Goal: Transaction & Acquisition: Purchase product/service

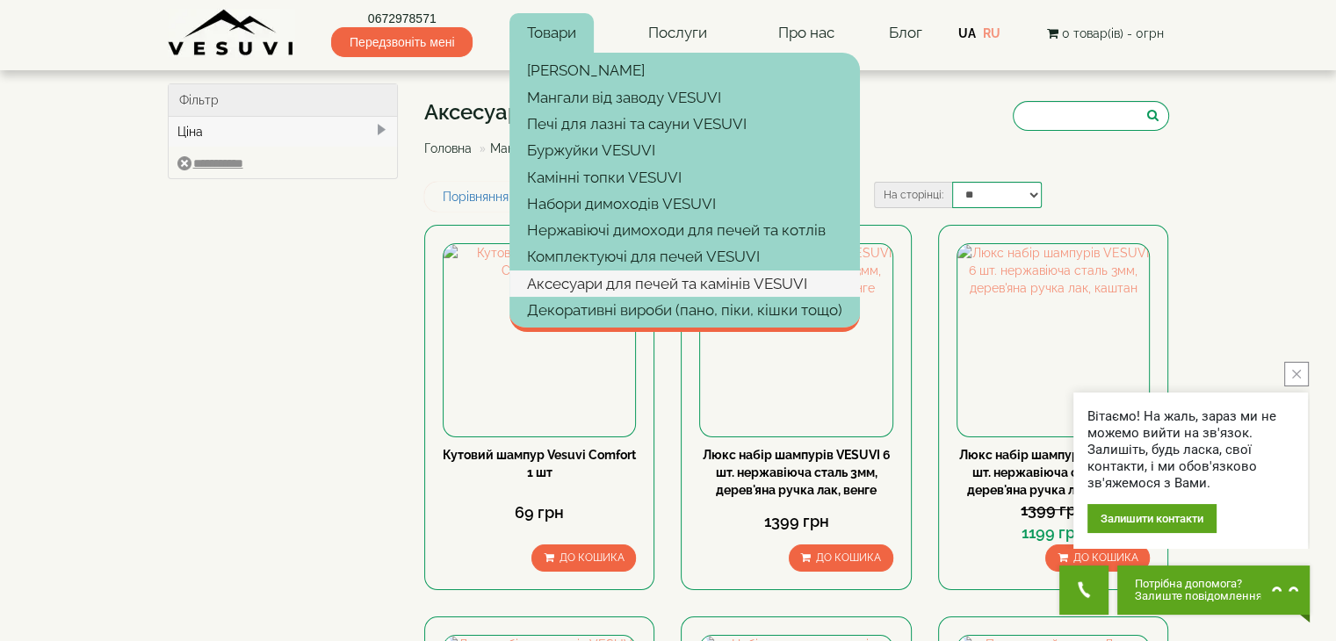
click at [587, 290] on link "Аксесуари для печей та камінів VESUVI" at bounding box center [685, 284] width 351 height 26
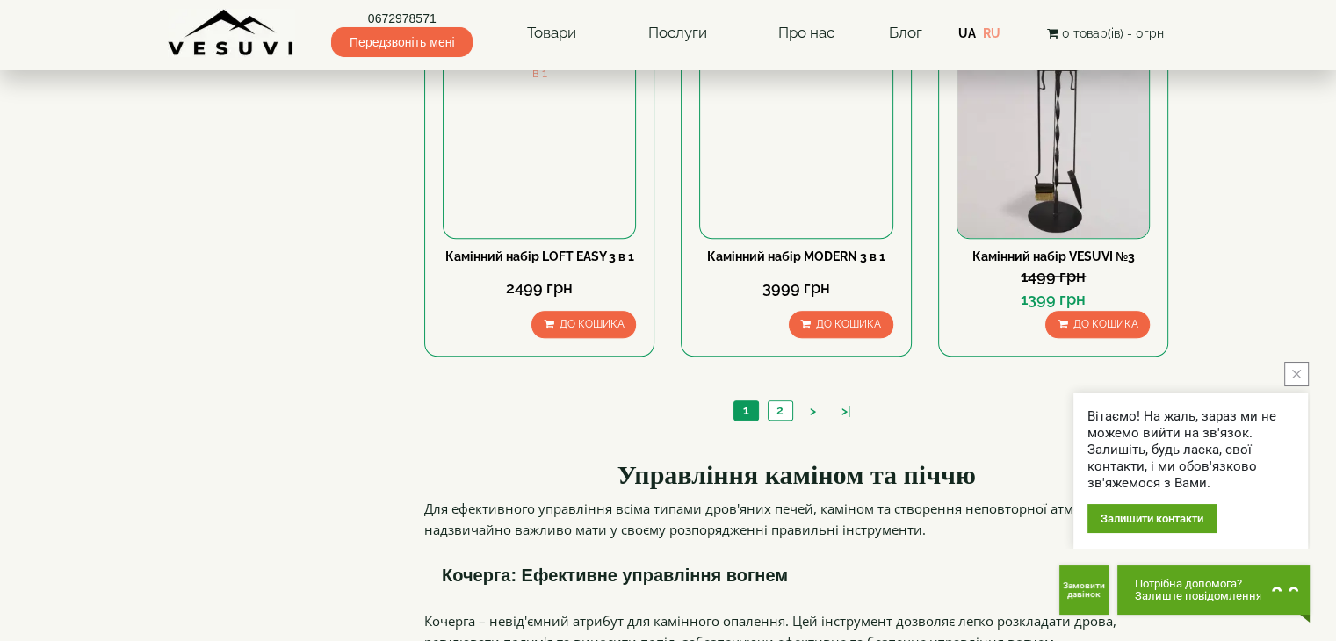
scroll to position [2021, 0]
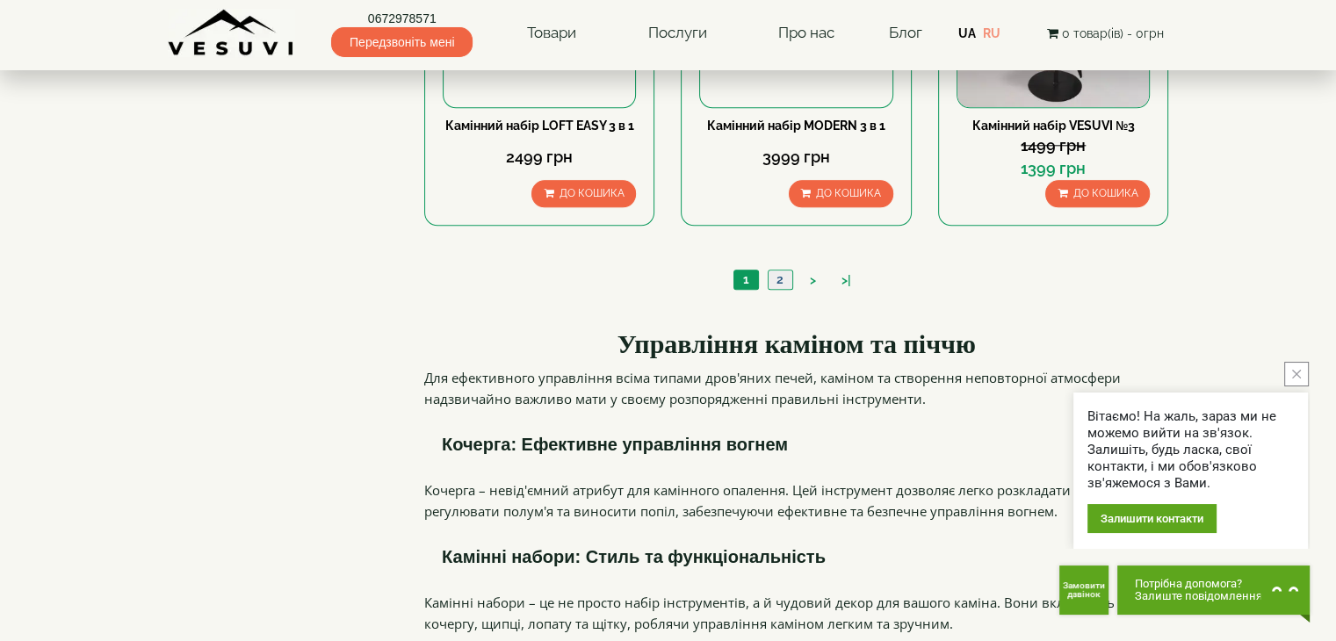
click at [788, 271] on link "2" at bounding box center [780, 280] width 25 height 18
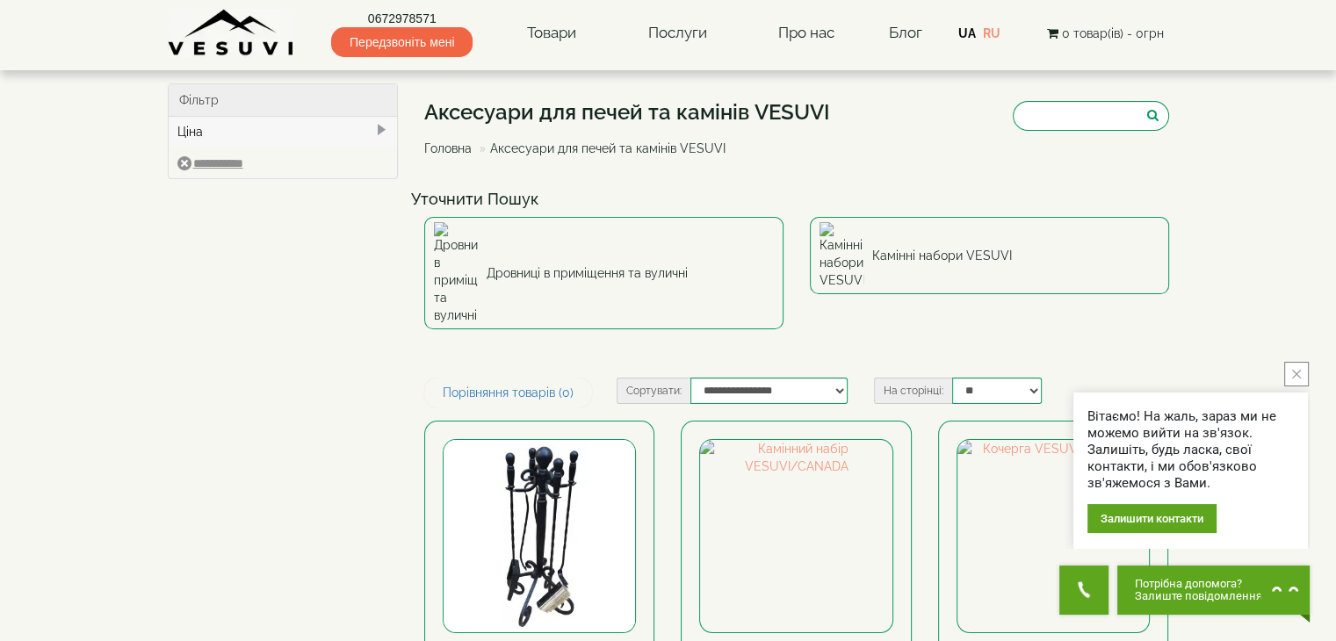
click at [1293, 371] on icon "close button" at bounding box center [1297, 374] width 9 height 9
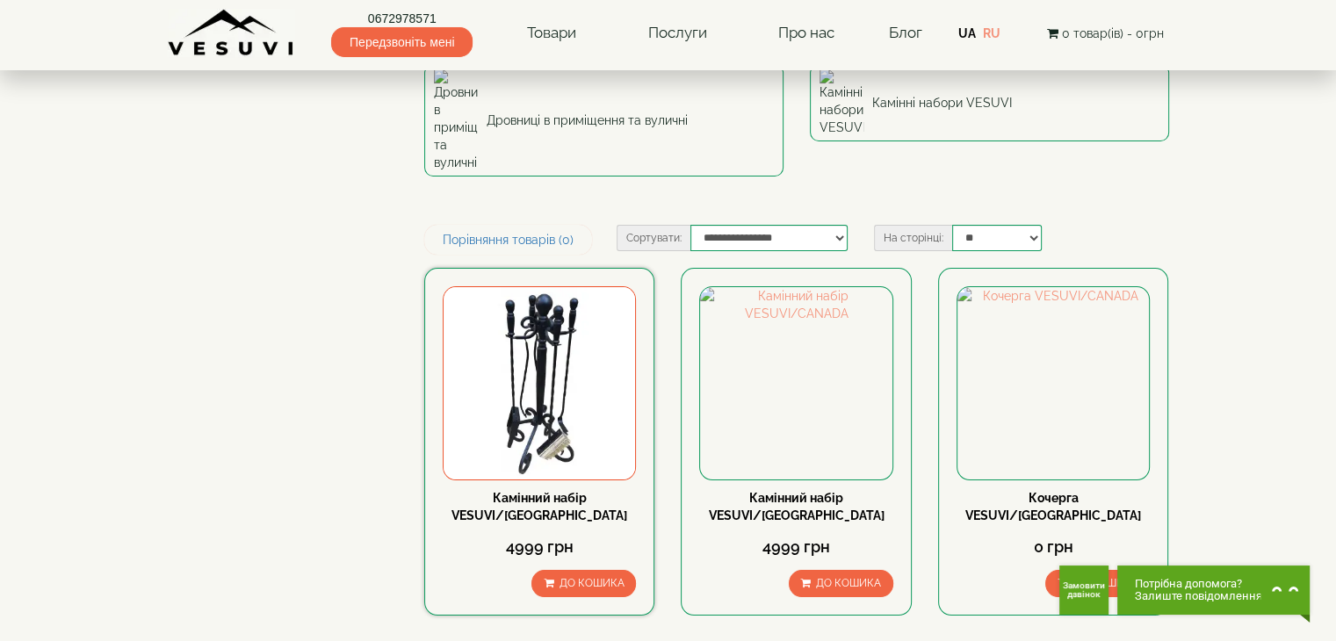
scroll to position [88, 0]
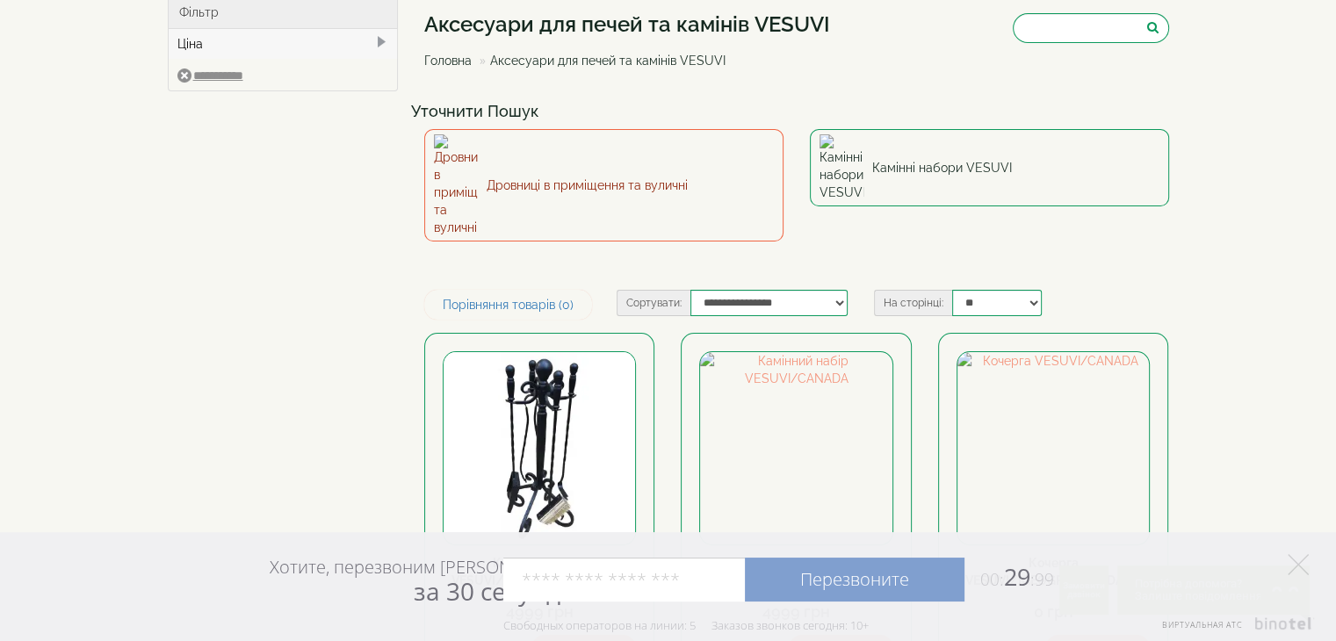
click at [467, 156] on img at bounding box center [456, 185] width 44 height 102
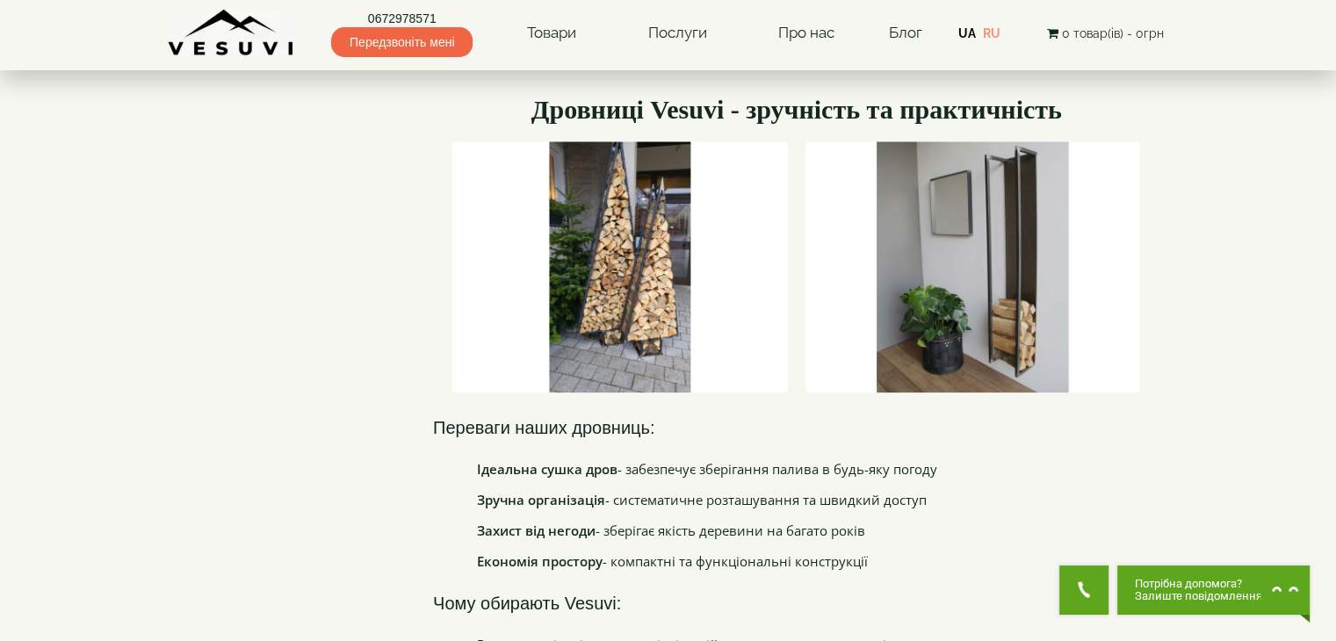
scroll to position [1933, 0]
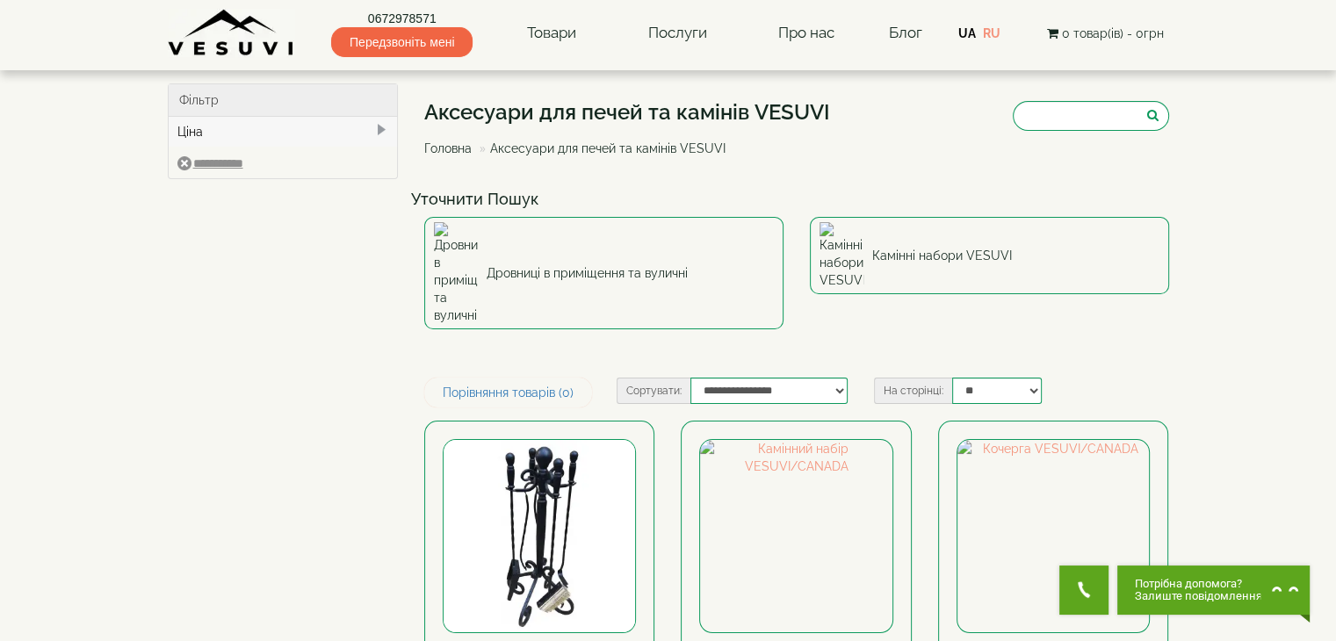
click at [499, 152] on li "Аксесуари для печей та камінів VESUVI" at bounding box center [600, 149] width 250 height 18
drag, startPoint x: 590, startPoint y: 149, endPoint x: 540, endPoint y: 68, distance: 95.8
click at [590, 148] on li "Аксесуари для печей та камінів VESUVI" at bounding box center [600, 149] width 250 height 18
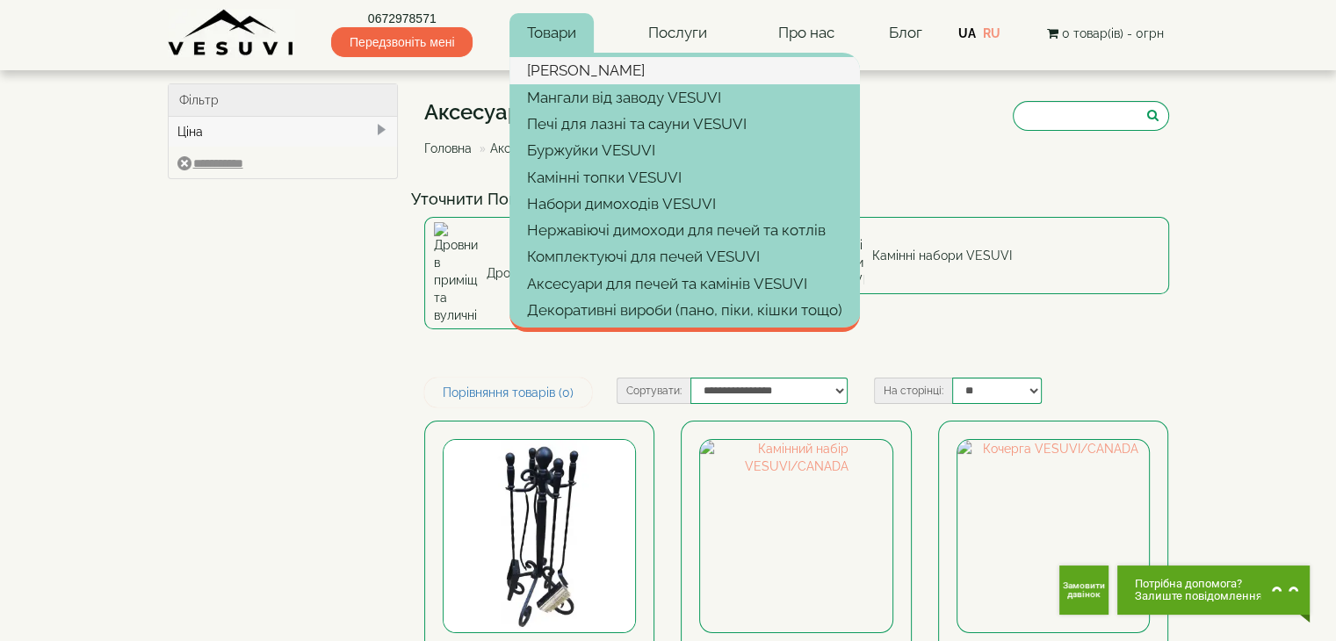
click at [554, 80] on link "[PERSON_NAME]" at bounding box center [685, 70] width 351 height 26
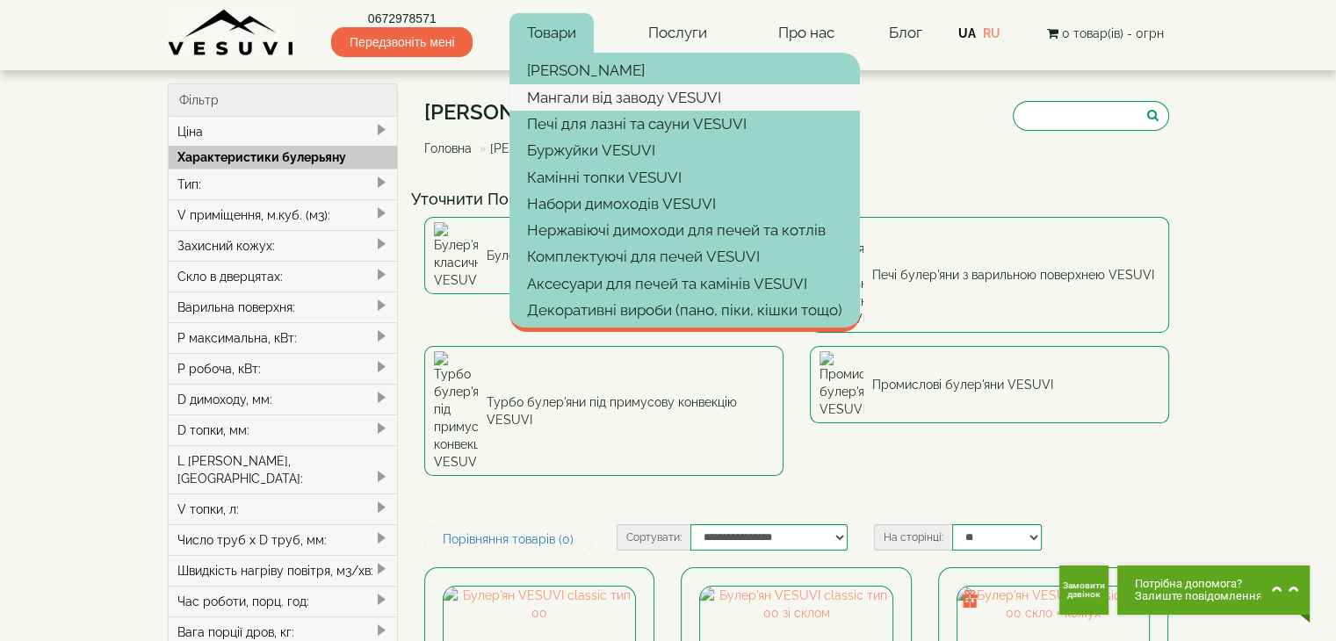
click at [566, 98] on link "Мангали від заводу VESUVI" at bounding box center [685, 97] width 351 height 26
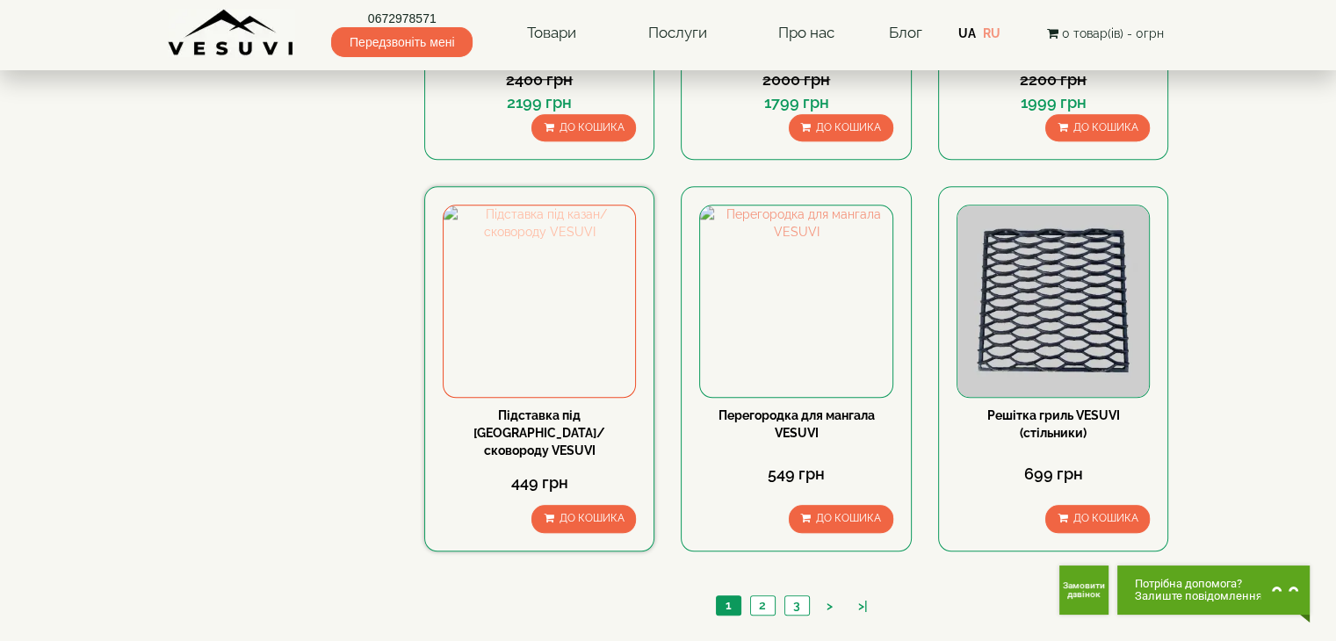
scroll to position [1669, 0]
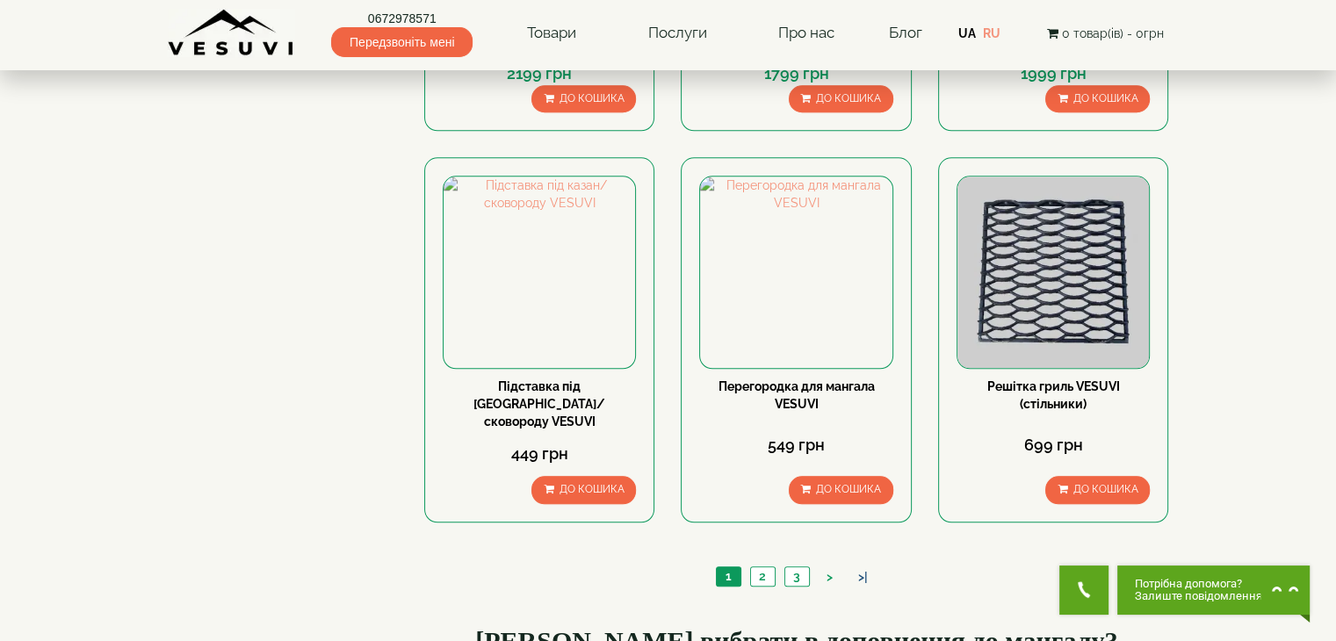
click at [858, 569] on link ">|" at bounding box center [863, 578] width 27 height 18
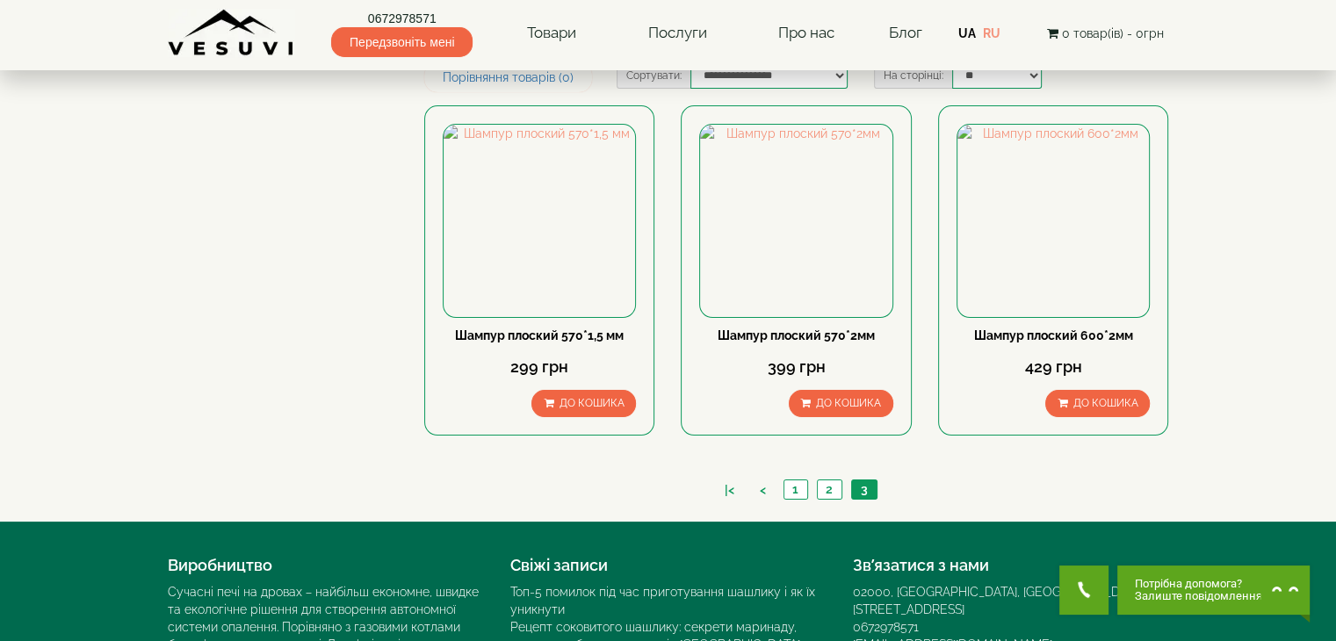
scroll to position [264, 0]
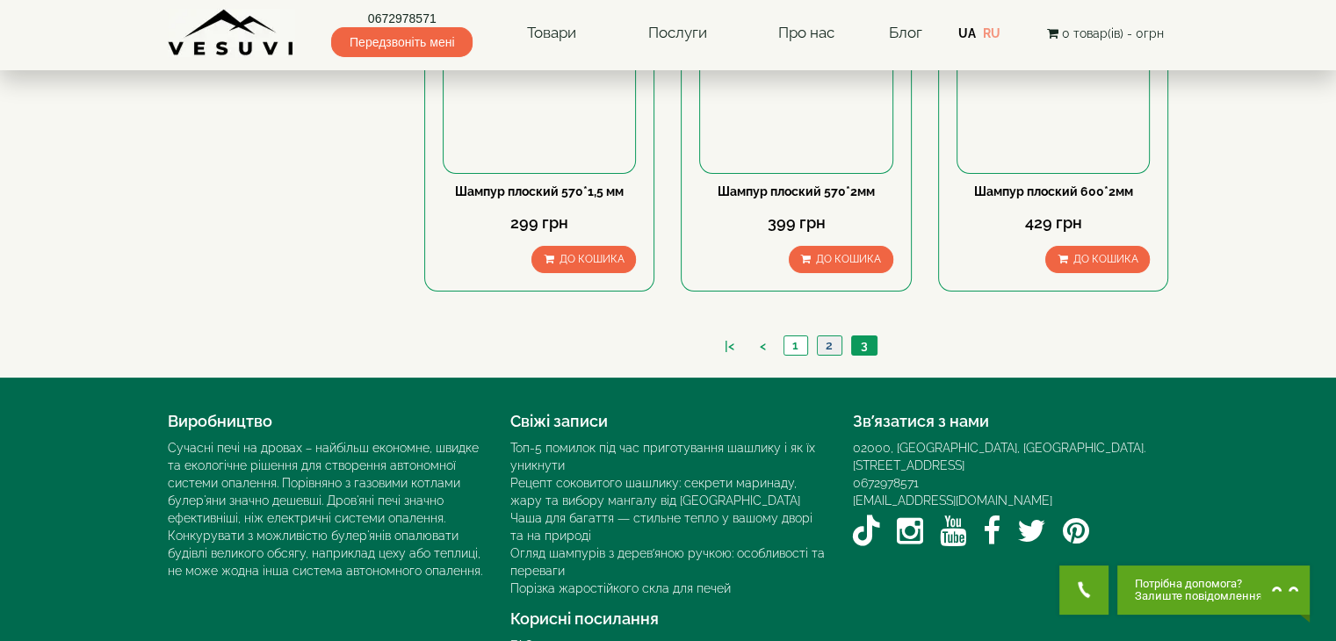
click at [826, 349] on link "2" at bounding box center [829, 346] width 25 height 18
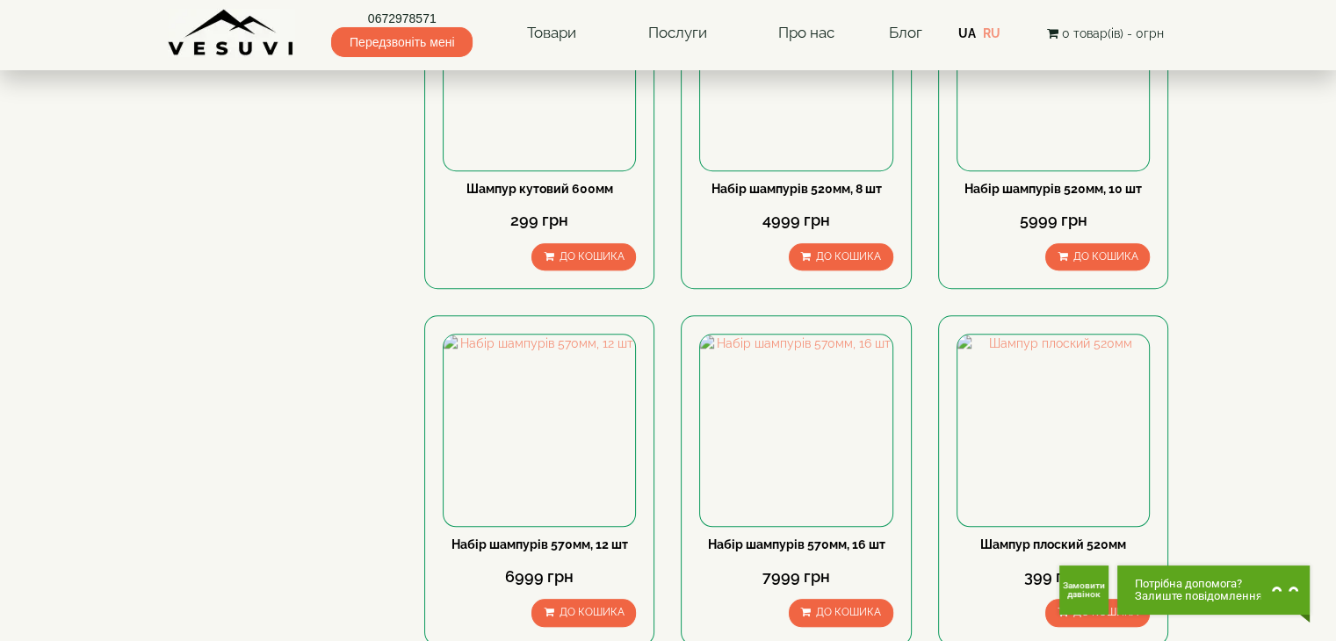
scroll to position [1669, 0]
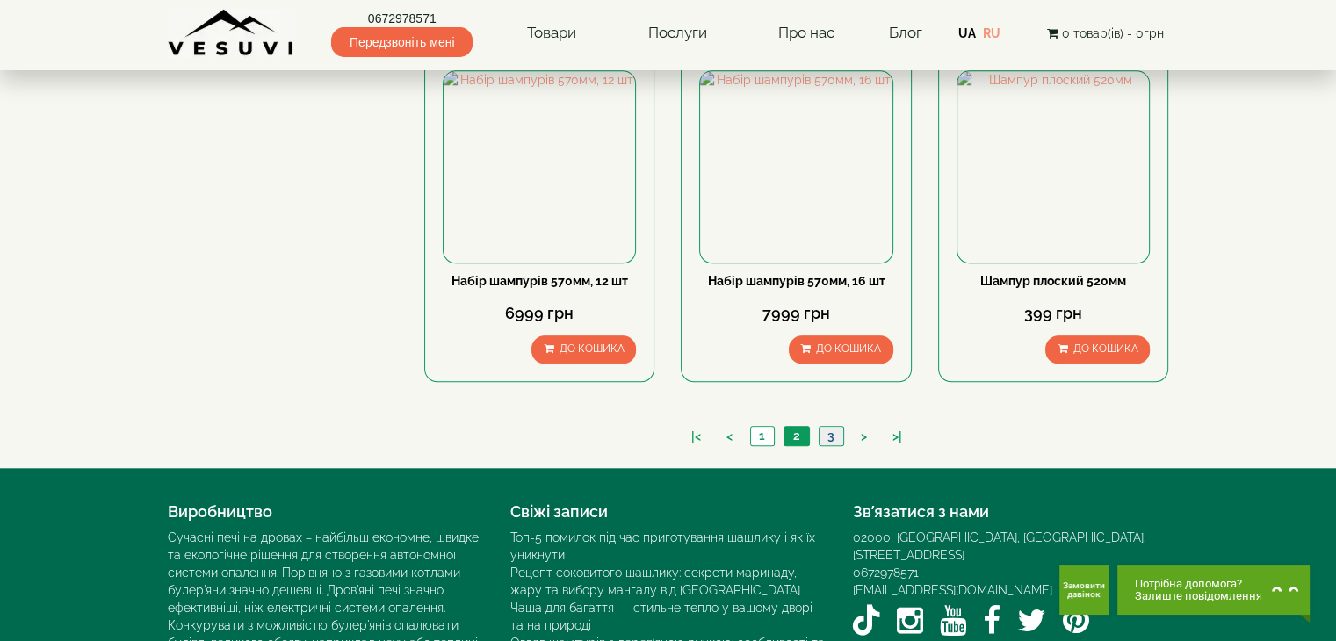
click at [831, 427] on link "3" at bounding box center [831, 436] width 25 height 18
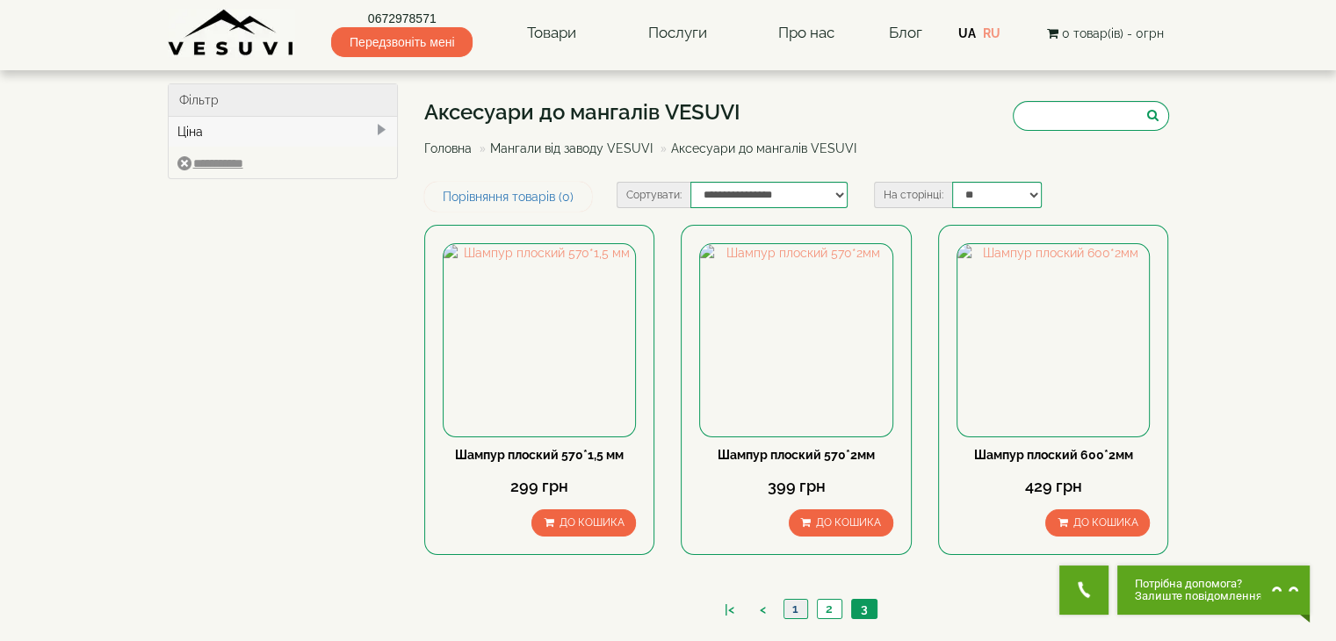
click at [787, 607] on link "1" at bounding box center [796, 609] width 24 height 18
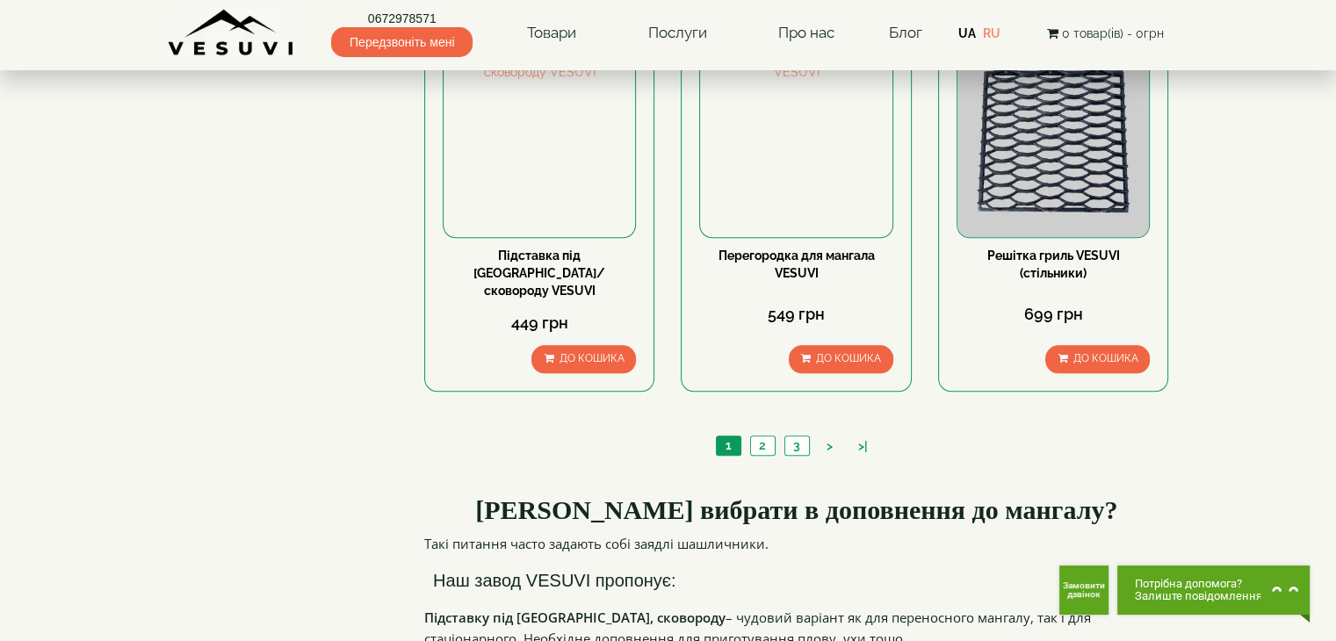
scroll to position [1845, 0]
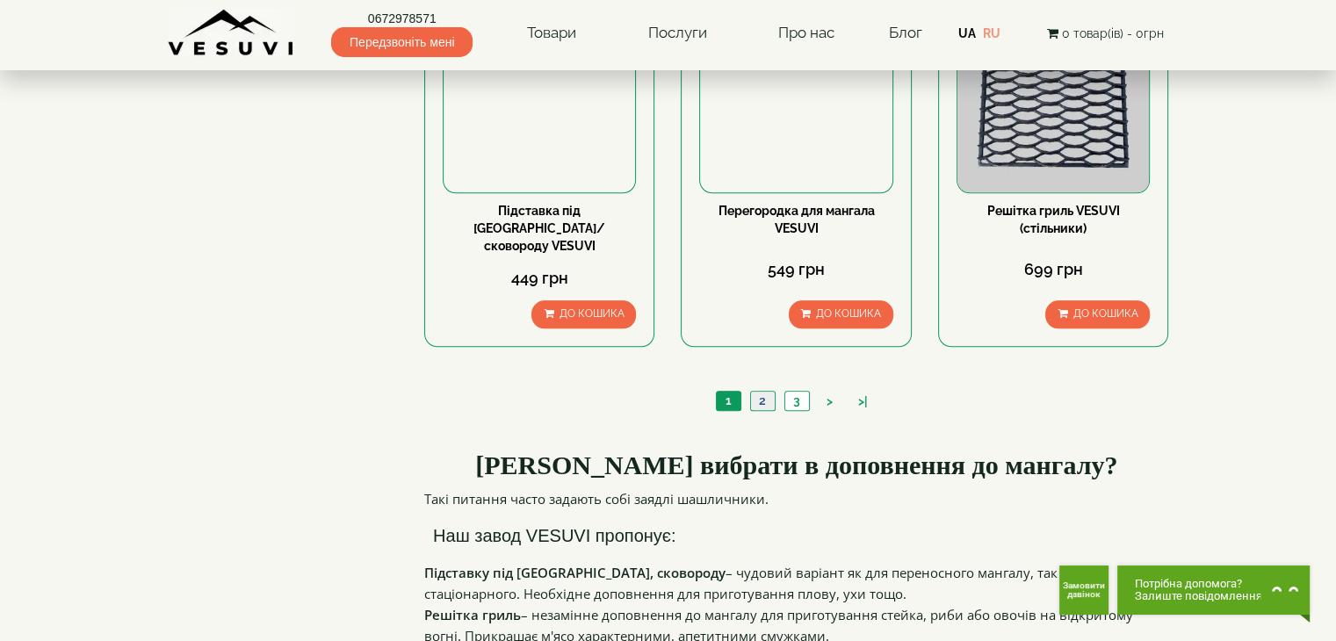
click at [771, 392] on link "2" at bounding box center [762, 401] width 25 height 18
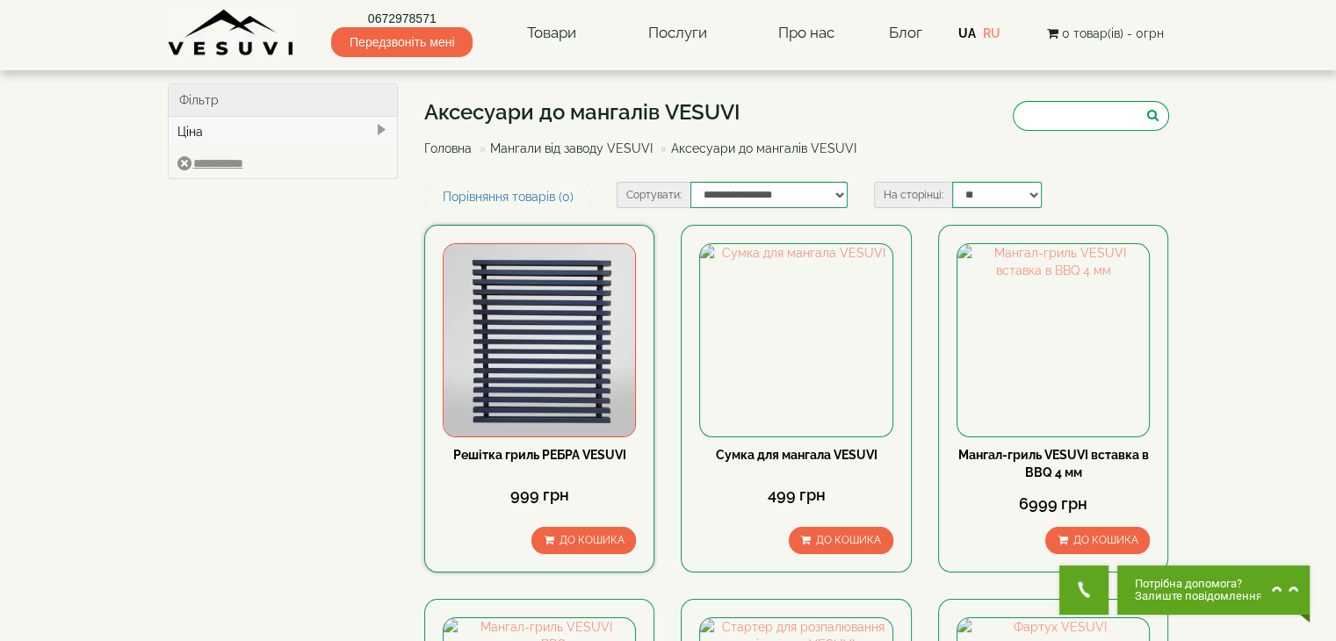
click at [549, 362] on img at bounding box center [540, 340] width 192 height 192
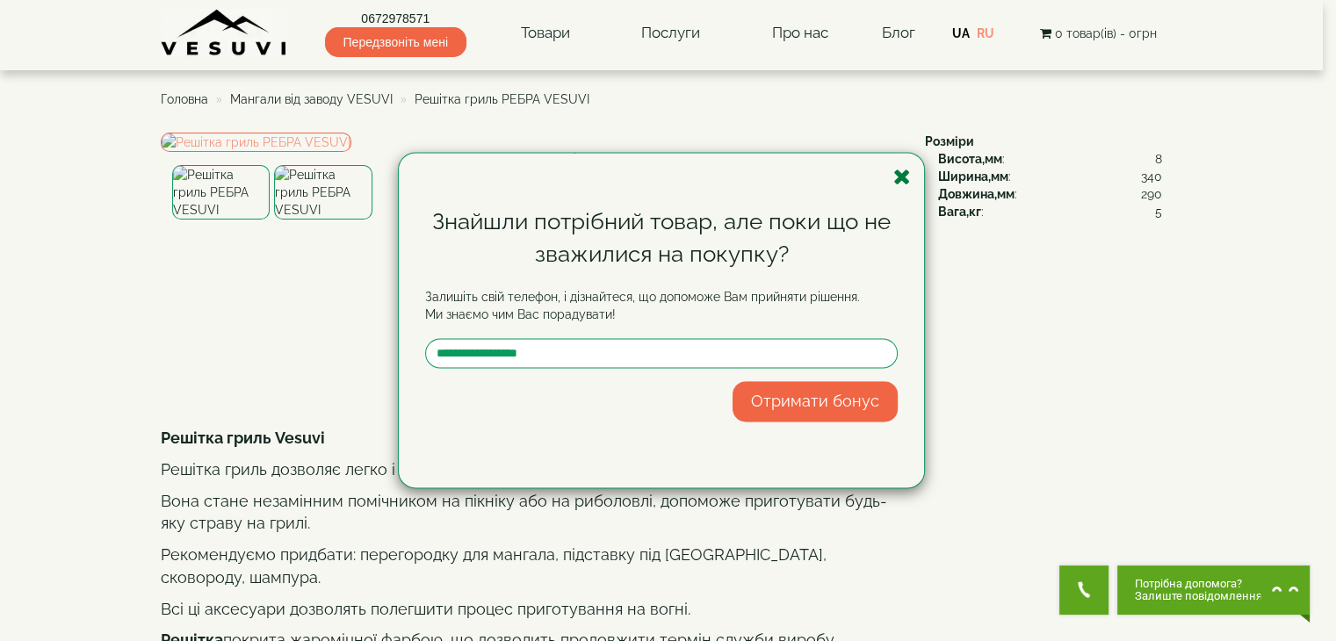
click at [904, 180] on icon "button" at bounding box center [903, 177] width 18 height 22
